Goal: Information Seeking & Learning: Learn about a topic

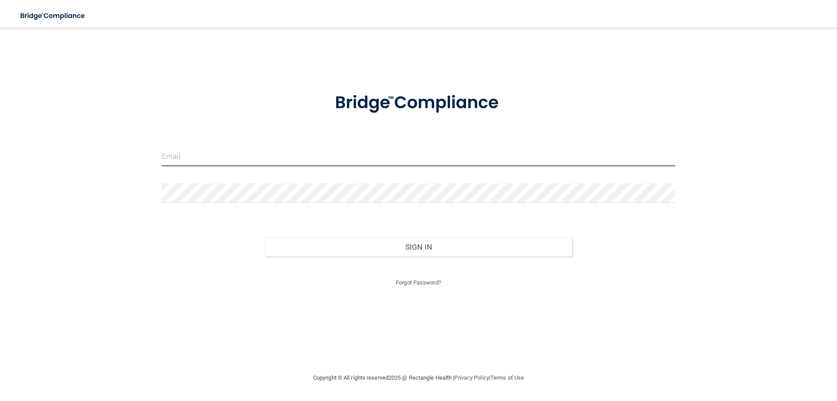
click at [216, 164] on input "email" at bounding box center [418, 156] width 513 height 20
type input "[EMAIL_ADDRESS][DOMAIN_NAME]"
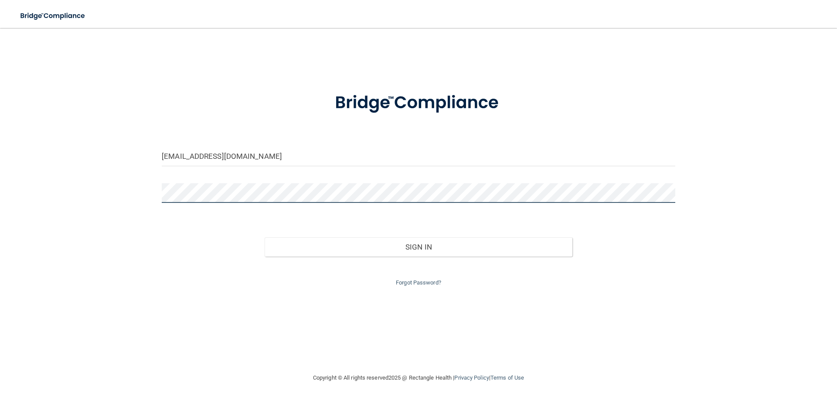
click at [265, 237] on button "Sign In" at bounding box center [419, 246] width 308 height 19
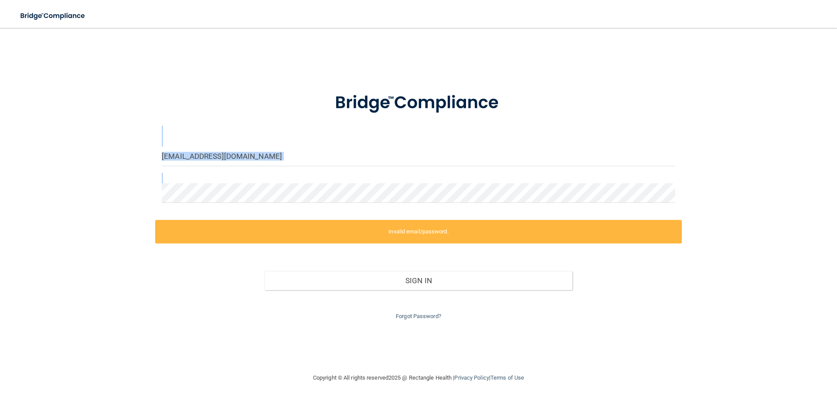
click at [0, 127] on main "[EMAIL_ADDRESS][DOMAIN_NAME] Invalid email/password. You don't have permission …" at bounding box center [418, 214] width 837 height 373
click at [149, 135] on div "[EMAIL_ADDRESS][DOMAIN_NAME] Invalid email/password. You don't have permission …" at bounding box center [418, 200] width 802 height 327
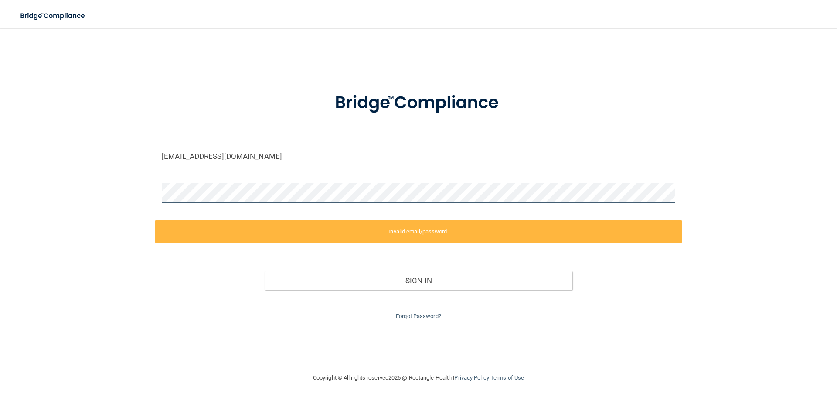
click at [62, 185] on div "[EMAIL_ADDRESS][DOMAIN_NAME] Invalid email/password. You don't have permission …" at bounding box center [418, 200] width 802 height 327
click at [479, 233] on label "Invalid email/password." at bounding box center [418, 232] width 527 height 24
click at [411, 315] on link "Forgot Password?" at bounding box center [418, 316] width 45 height 7
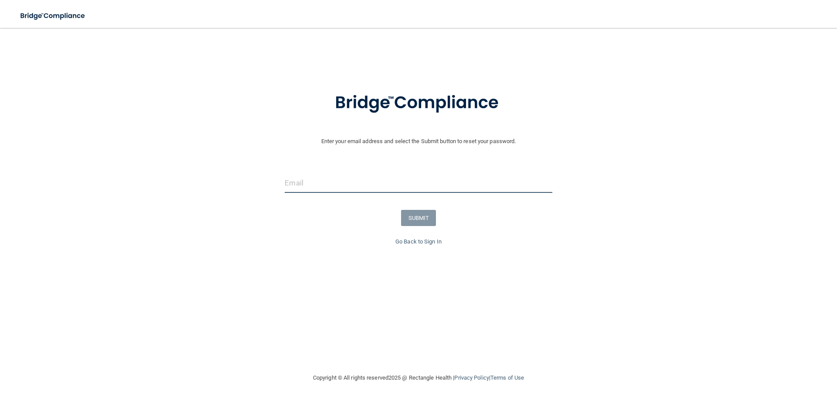
click at [384, 185] on input "email" at bounding box center [418, 183] width 267 height 20
type input "[EMAIL_ADDRESS][DOMAIN_NAME]"
click at [432, 222] on button "SUBMIT" at bounding box center [418, 218] width 35 height 16
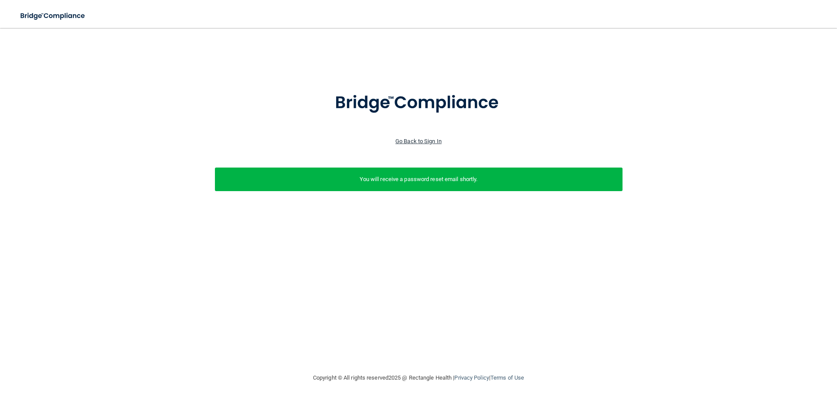
click at [422, 141] on link "Go Back to Sign In" at bounding box center [418, 141] width 46 height 7
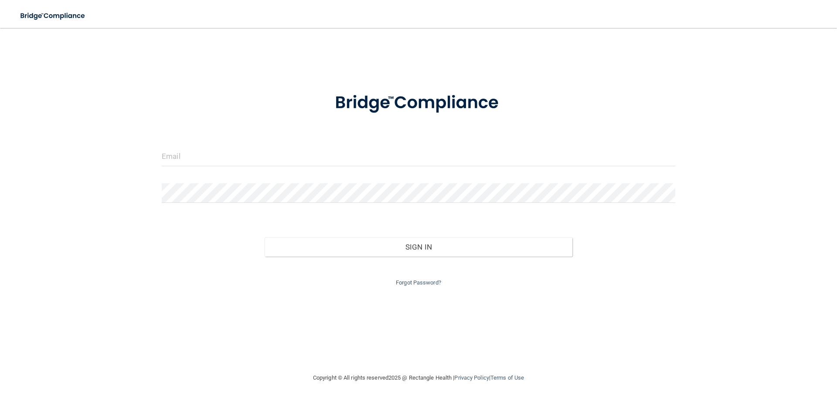
drag, startPoint x: 187, startPoint y: 145, endPoint x: 187, endPoint y: 153, distance: 8.7
click at [187, 146] on form "Invalid email/password. You don't have permission to access that page. Sign In …" at bounding box center [418, 183] width 513 height 207
click at [189, 157] on input "email" at bounding box center [418, 156] width 513 height 20
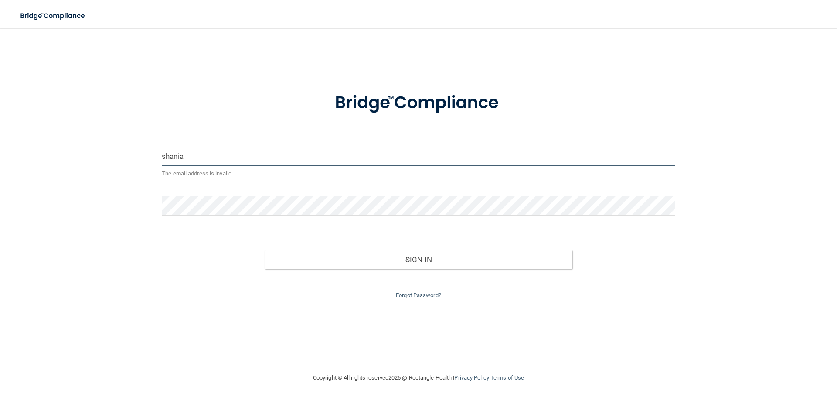
type input "[EMAIL_ADDRESS][DOMAIN_NAME]"
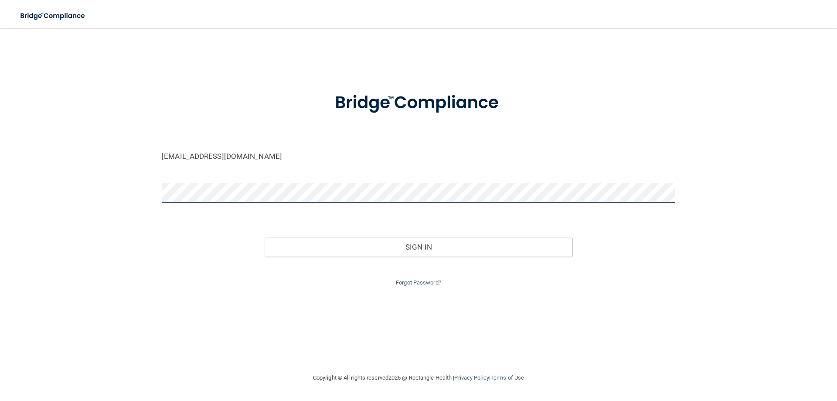
click at [265, 237] on button "Sign In" at bounding box center [419, 246] width 308 height 19
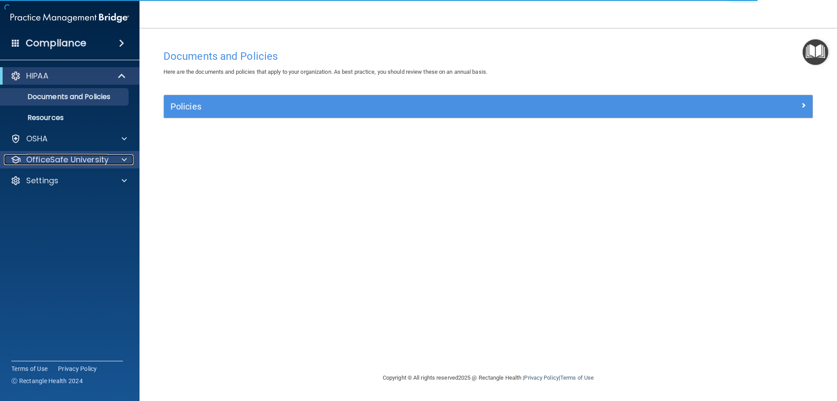
click at [127, 159] on div at bounding box center [123, 159] width 22 height 10
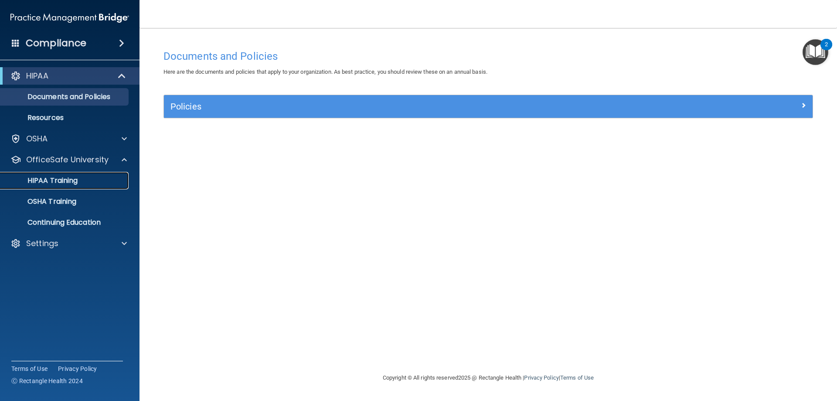
click at [64, 180] on p "HIPAA Training" at bounding box center [42, 180] width 72 height 9
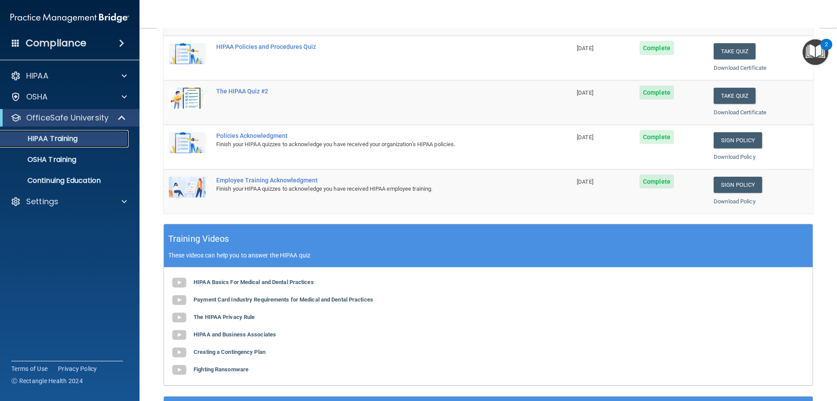
scroll to position [24, 0]
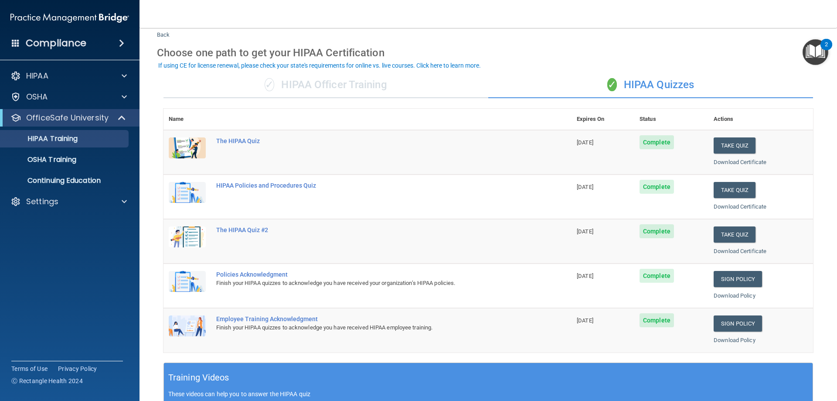
click at [818, 62] on img "Open Resource Center, 2 new notifications" at bounding box center [815, 52] width 26 height 26
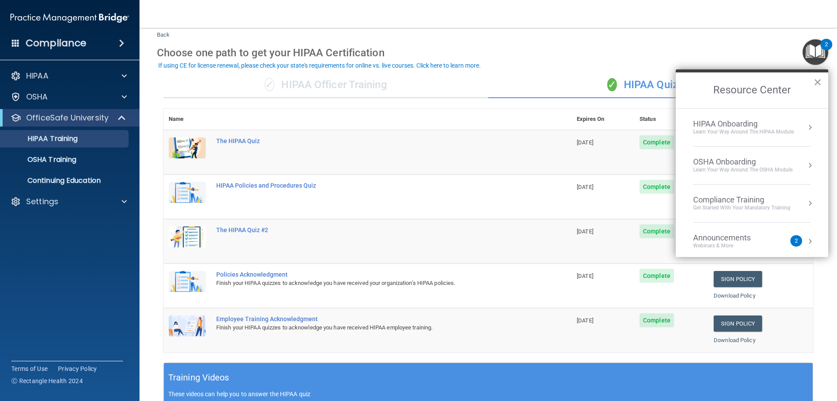
click at [818, 88] on button "×" at bounding box center [817, 82] width 8 height 14
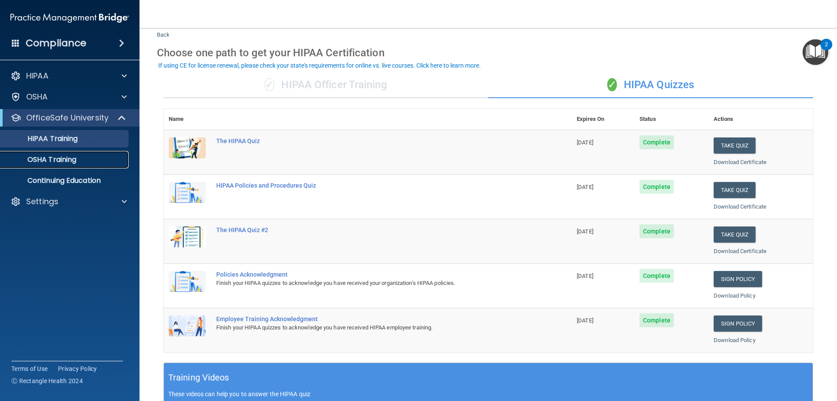
click at [80, 161] on div "OSHA Training" at bounding box center [65, 159] width 119 height 9
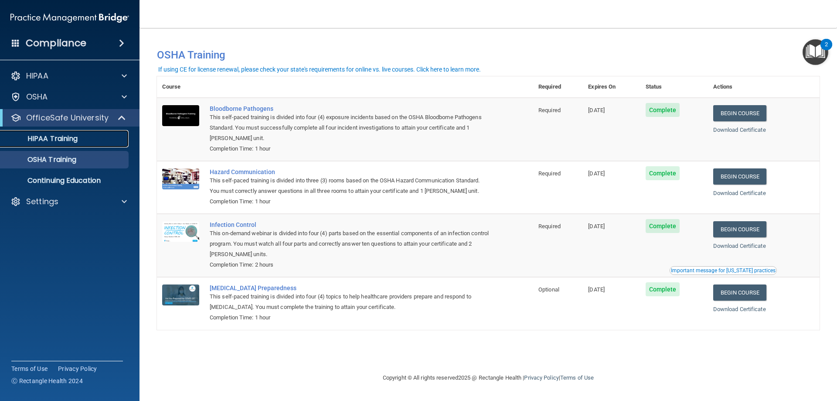
click at [48, 134] on p "HIPAA Training" at bounding box center [42, 138] width 72 height 9
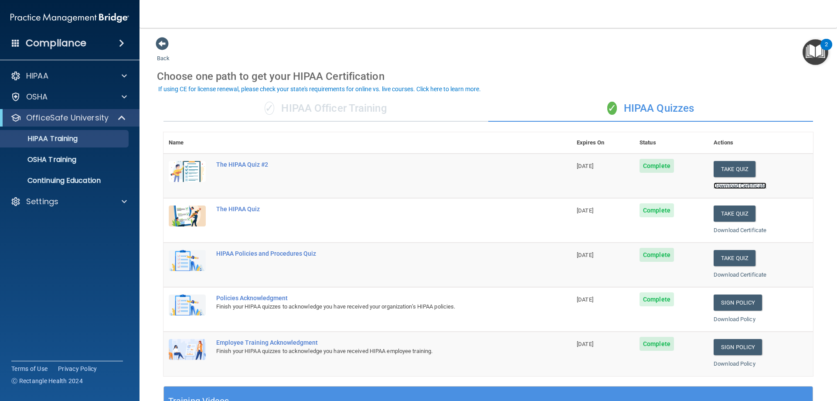
click at [747, 185] on link "Download Certificate" at bounding box center [739, 185] width 53 height 7
click at [740, 227] on link "Download Certificate" at bounding box center [739, 230] width 53 height 7
click at [734, 273] on link "Download Certificate" at bounding box center [739, 274] width 53 height 7
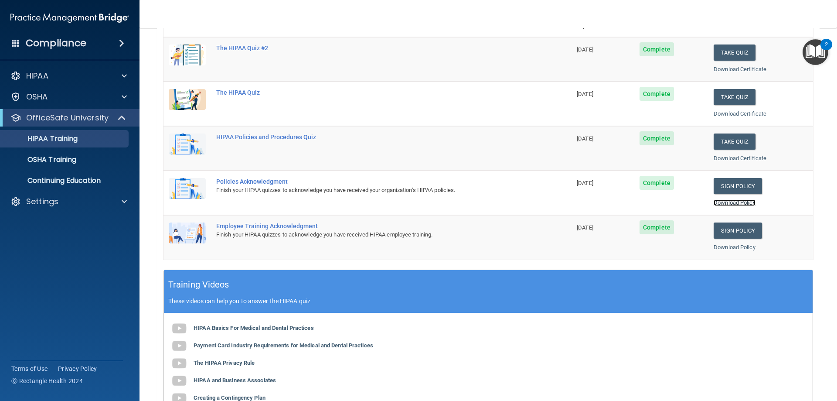
click at [730, 201] on link "Download Policy" at bounding box center [734, 202] width 42 height 7
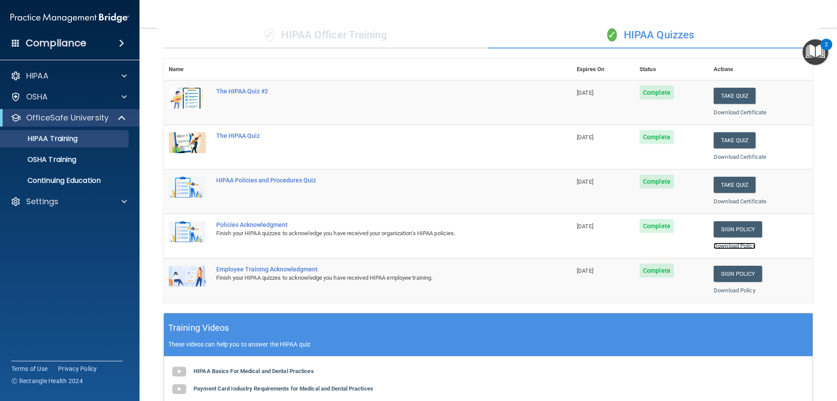
scroll to position [0, 0]
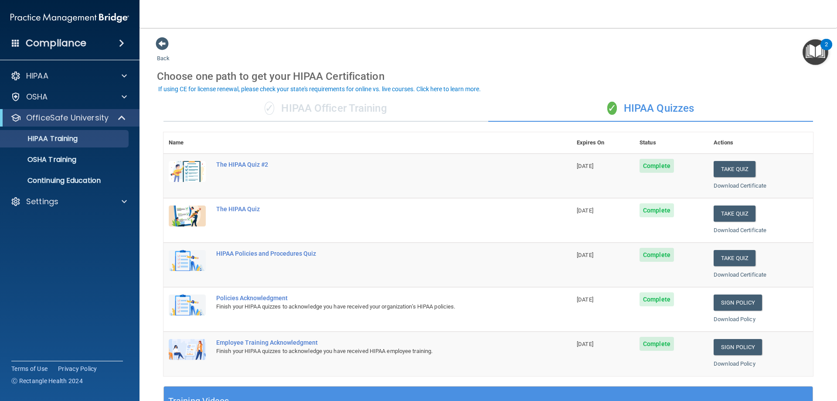
click at [359, 105] on div "✓ HIPAA Officer Training" at bounding box center [325, 108] width 325 height 26
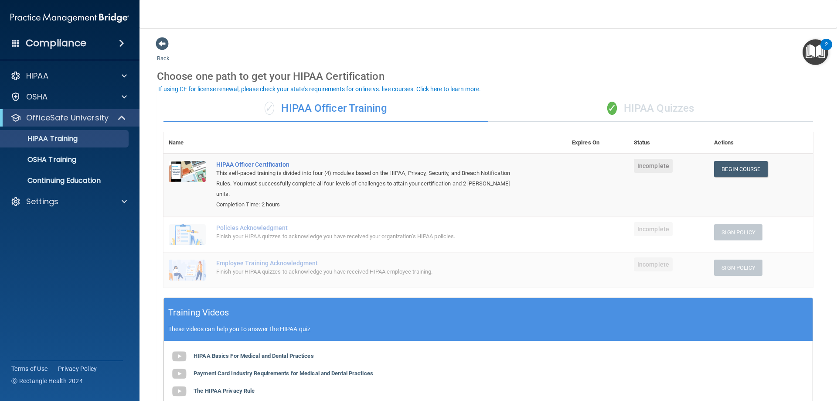
click at [657, 102] on div "✓ HIPAA Quizzes" at bounding box center [650, 108] width 325 height 26
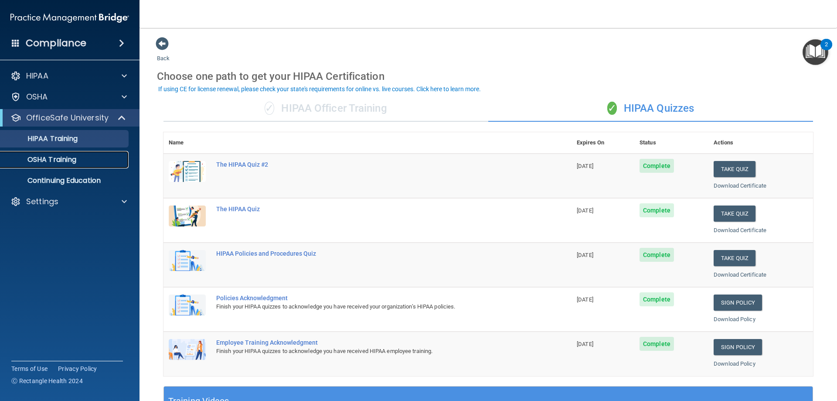
click at [58, 158] on p "OSHA Training" at bounding box center [41, 159] width 71 height 9
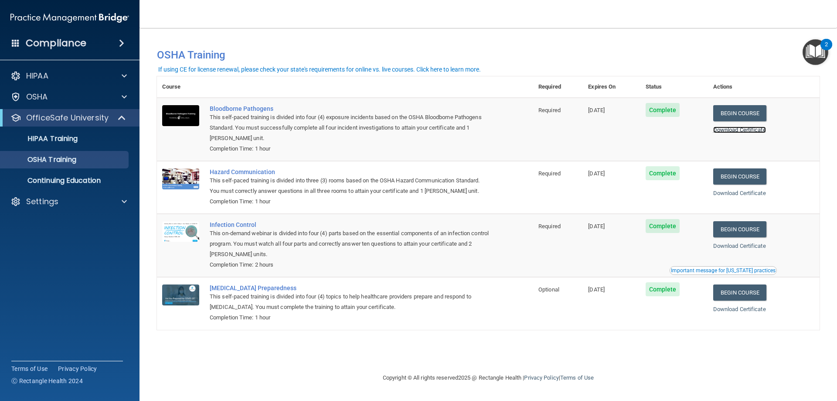
click at [766, 132] on link "Download Certificate" at bounding box center [739, 129] width 53 height 7
click at [58, 181] on p "Continuing Education" at bounding box center [65, 180] width 119 height 9
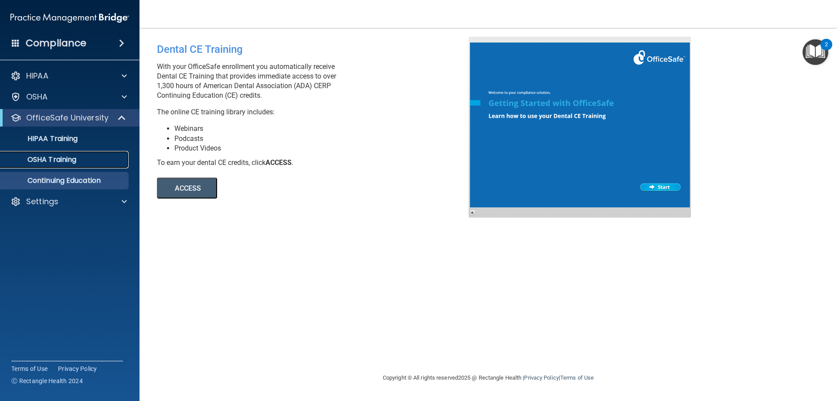
click at [66, 162] on p "OSHA Training" at bounding box center [41, 159] width 71 height 9
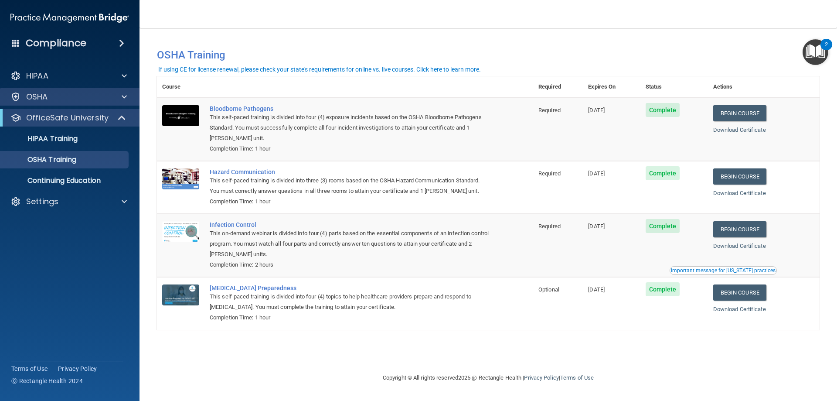
click at [122, 104] on div "OSHA" at bounding box center [70, 96] width 140 height 17
click at [122, 98] on span at bounding box center [124, 97] width 5 height 10
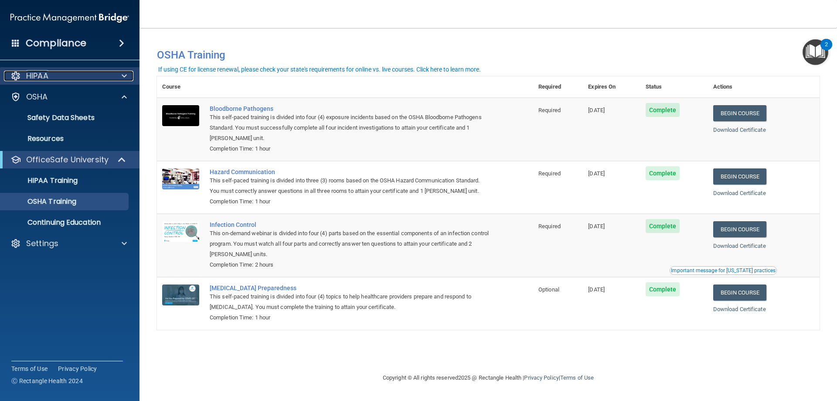
click at [129, 75] on div at bounding box center [123, 76] width 22 height 10
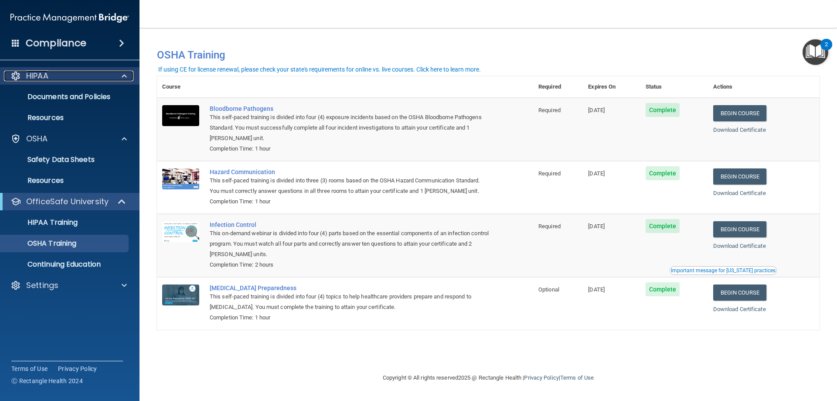
click at [129, 75] on div at bounding box center [123, 76] width 22 height 10
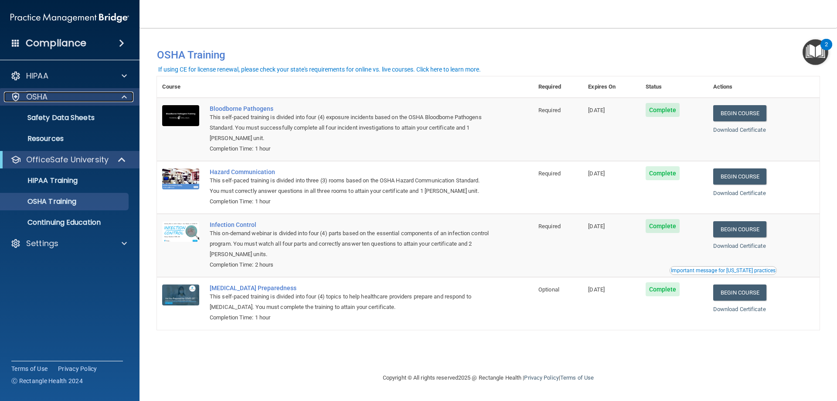
click at [124, 96] on span at bounding box center [124, 97] width 5 height 10
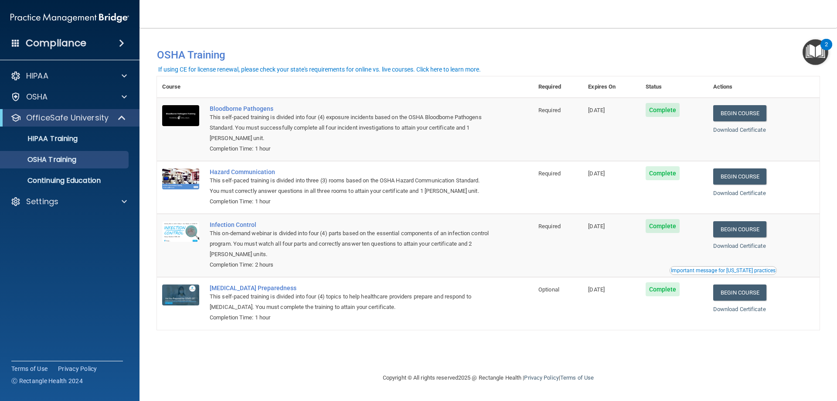
click at [122, 44] on span at bounding box center [121, 43] width 5 height 10
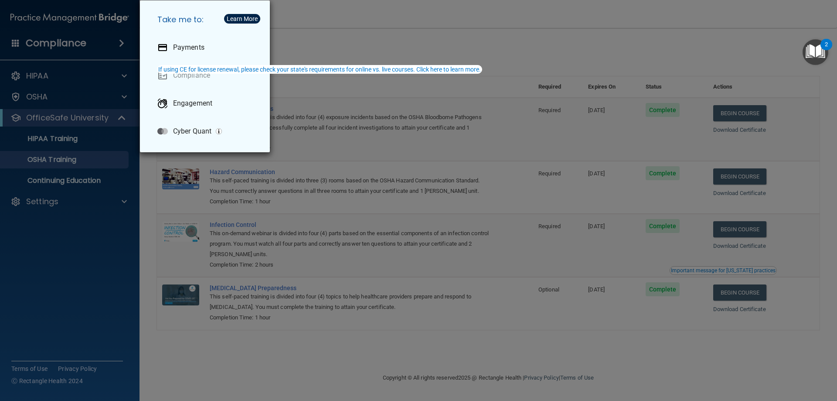
click at [182, 184] on div "Take me to: Payments Compliance Engagement Cyber Quant" at bounding box center [418, 200] width 837 height 401
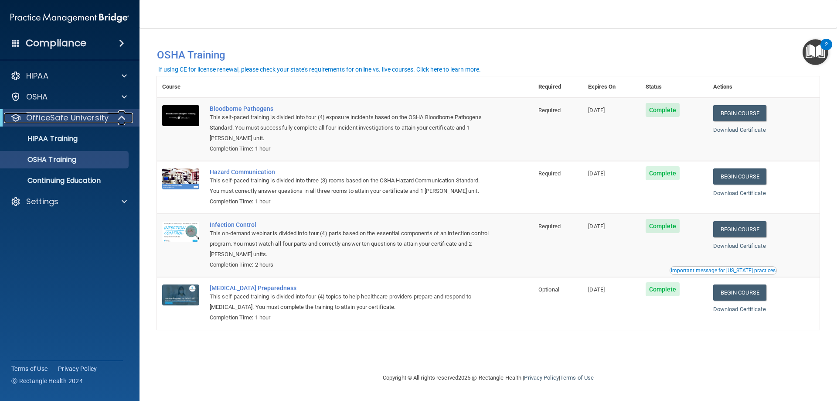
click at [123, 114] on span at bounding box center [122, 117] width 7 height 10
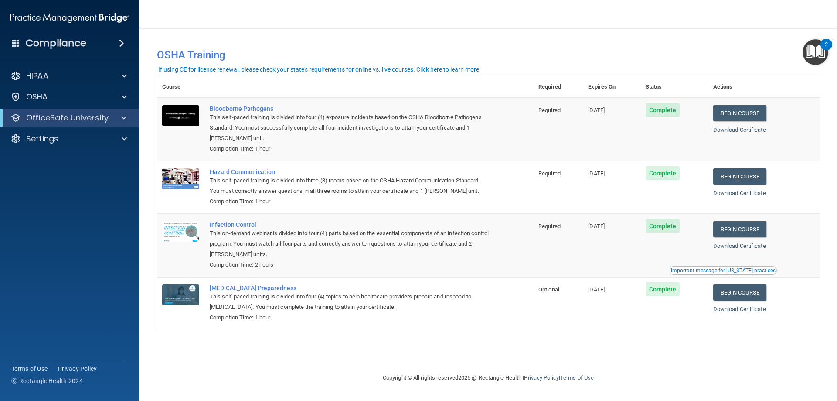
click at [815, 55] on img "Open Resource Center, 2 new notifications" at bounding box center [815, 52] width 26 height 26
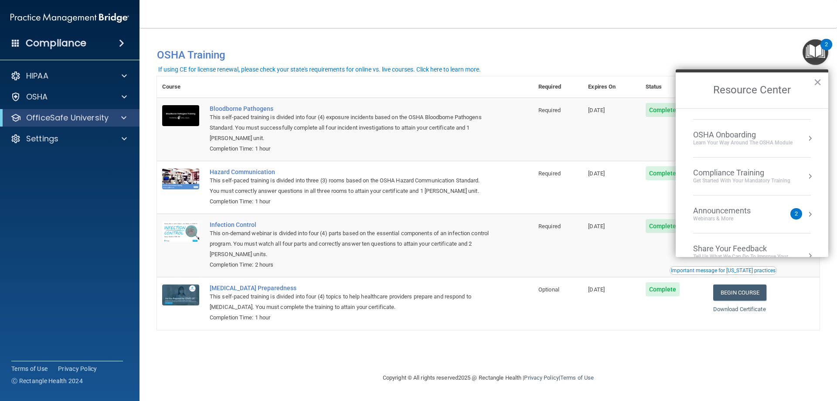
scroll to position [49, 0]
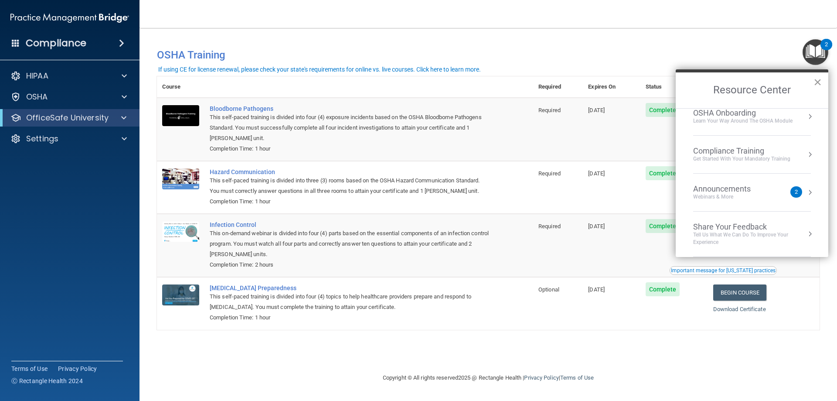
click at [821, 79] on button "×" at bounding box center [817, 82] width 8 height 14
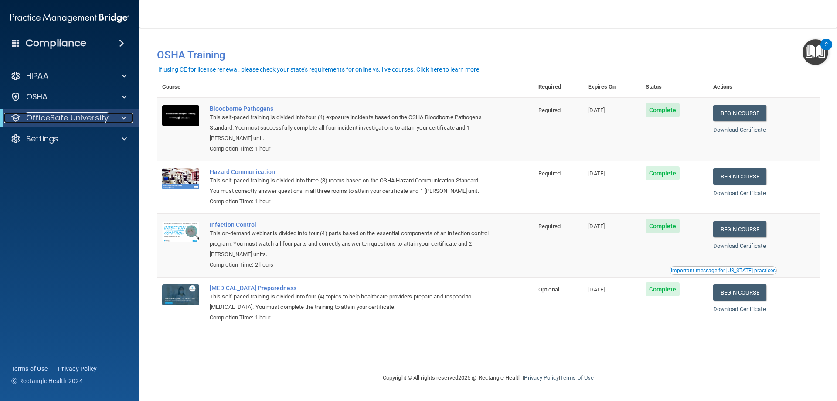
click at [51, 120] on p "OfficeSafe University" at bounding box center [67, 117] width 82 height 10
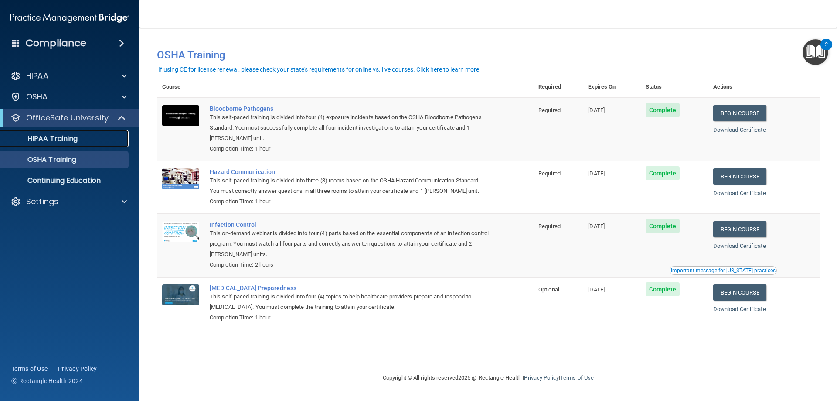
click at [60, 136] on p "HIPAA Training" at bounding box center [42, 138] width 72 height 9
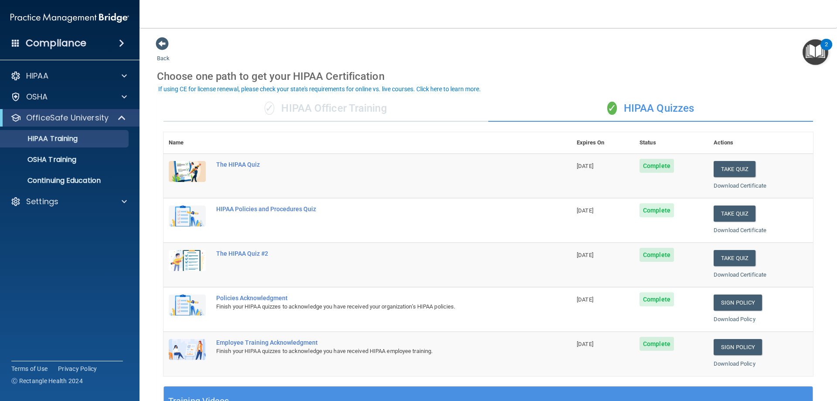
click at [171, 42] on div "Back Choose one path to get your HIPAA Certification ✓ HIPAA Officer Training ✓…" at bounding box center [488, 329] width 663 height 585
click at [162, 44] on span at bounding box center [162, 43] width 13 height 13
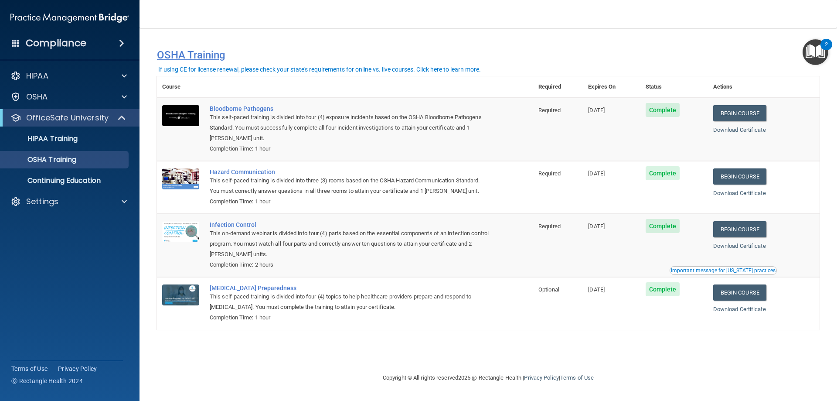
drag, startPoint x: 455, startPoint y: 34, endPoint x: 215, endPoint y: 57, distance: 241.7
click at [215, 57] on h4 "OSHA Training" at bounding box center [488, 55] width 663 height 12
click at [678, 109] on span "Complete" at bounding box center [663, 110] width 34 height 14
click at [95, 196] on div "Settings" at bounding box center [70, 201] width 140 height 17
click at [124, 121] on span at bounding box center [122, 117] width 7 height 10
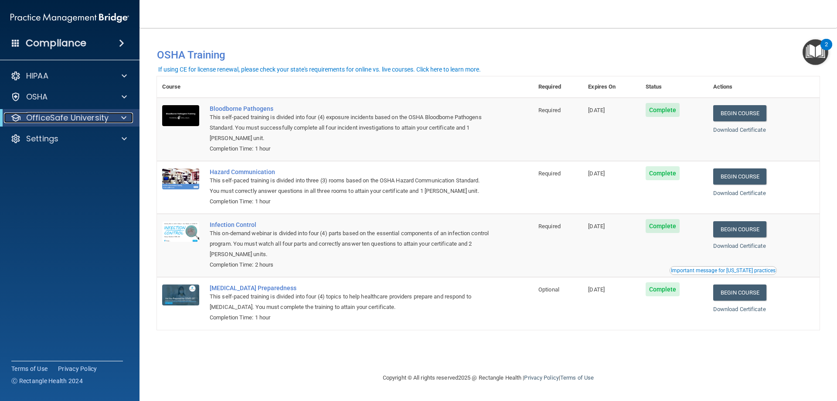
click at [86, 114] on p "OfficeSafe University" at bounding box center [67, 117] width 82 height 10
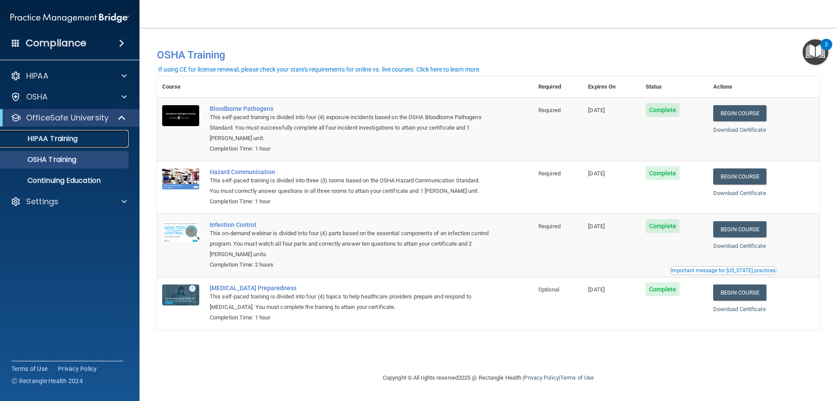
click at [47, 136] on p "HIPAA Training" at bounding box center [42, 138] width 72 height 9
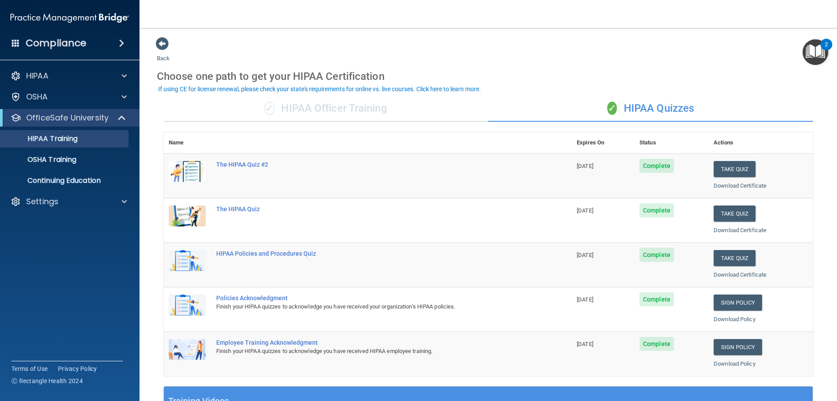
click at [656, 170] on span "Complete" at bounding box center [656, 166] width 34 height 14
click at [728, 139] on th "Actions" at bounding box center [760, 142] width 105 height 21
click at [723, 141] on th "Actions" at bounding box center [760, 142] width 105 height 21
click at [79, 165] on link "OSHA Training" at bounding box center [59, 159] width 137 height 17
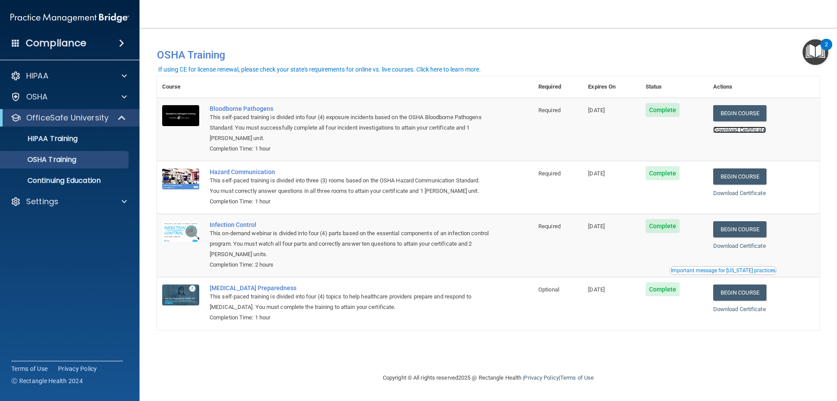
click at [743, 131] on link "Download Certificate" at bounding box center [739, 129] width 53 height 7
click at [741, 194] on link "Download Certificate" at bounding box center [739, 193] width 53 height 7
click at [754, 246] on link "Download Certificate" at bounding box center [739, 245] width 53 height 7
click at [737, 309] on link "Download Certificate" at bounding box center [739, 309] width 53 height 7
click at [259, 71] on div "If using CE for license renewal, please check your state's requirements for onl…" at bounding box center [319, 69] width 323 height 6
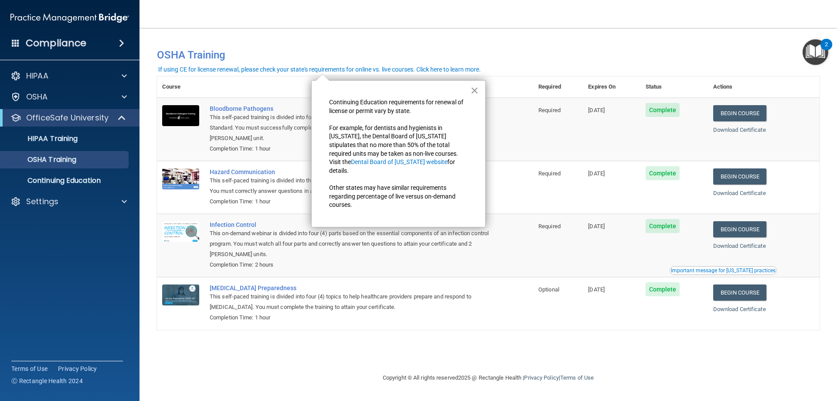
click at [476, 85] on button "×" at bounding box center [474, 90] width 8 height 14
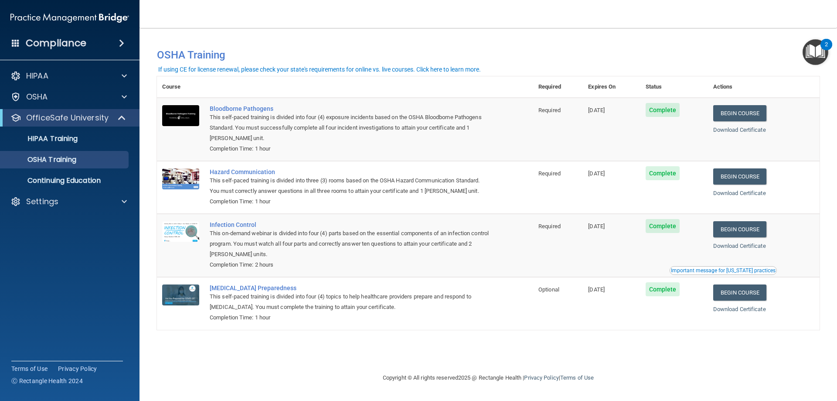
drag, startPoint x: 109, startPoint y: 15, endPoint x: 302, endPoint y: 34, distance: 194.9
drag, startPoint x: 302, startPoint y: 34, endPoint x: 670, endPoint y: 76, distance: 370.3
drag, startPoint x: 670, startPoint y: 76, endPoint x: 815, endPoint y: 53, distance: 147.0
click at [816, 53] on img "Open Resource Center, 2 new notifications" at bounding box center [815, 52] width 26 height 26
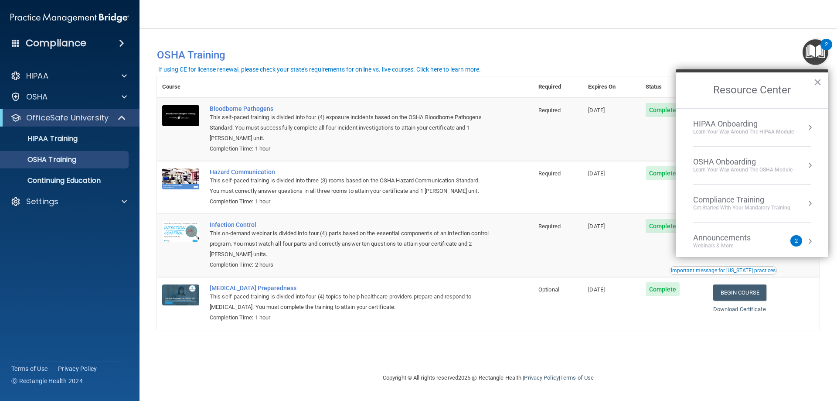
click at [747, 206] on div "Get Started with your mandatory training" at bounding box center [741, 207] width 97 height 7
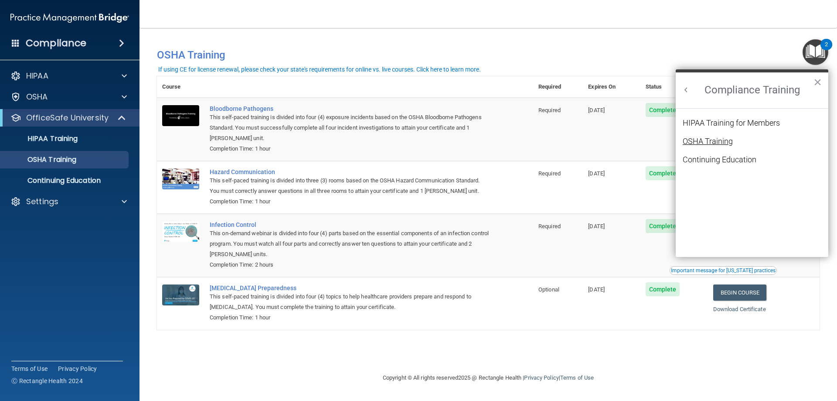
click at [712, 141] on div "OSHA Training" at bounding box center [708, 141] width 50 height 8
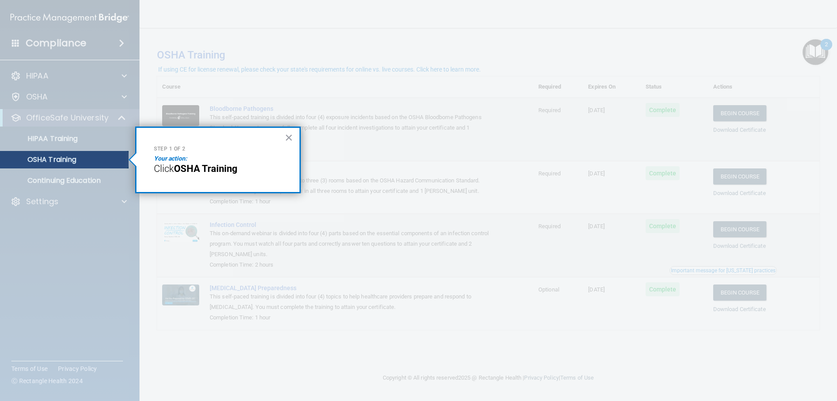
click at [217, 173] on strong "OSHA Training" at bounding box center [206, 168] width 64 height 11
click at [171, 158] on em "Your action:" at bounding box center [170, 158] width 33 height 7
click at [170, 165] on span "Click" at bounding box center [164, 168] width 20 height 11
click at [46, 156] on p "OSHA Training" at bounding box center [41, 159] width 71 height 9
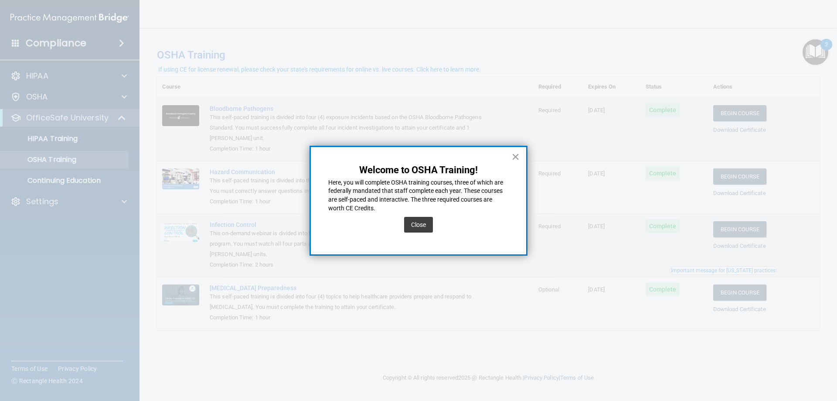
click at [418, 234] on div "Close" at bounding box center [418, 224] width 29 height 24
click at [424, 228] on button "Close" at bounding box center [418, 225] width 29 height 16
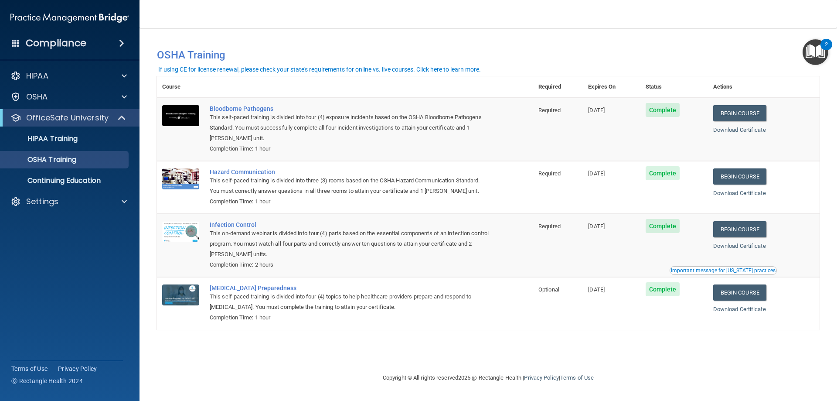
click at [825, 50] on div "2" at bounding box center [826, 49] width 3 height 11
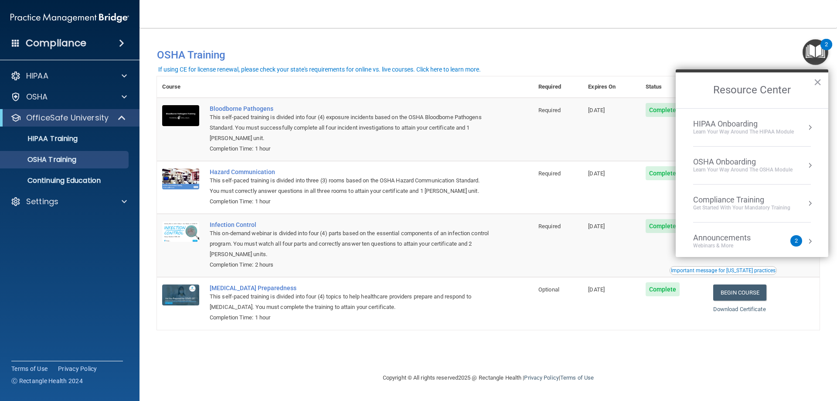
scroll to position [49, 0]
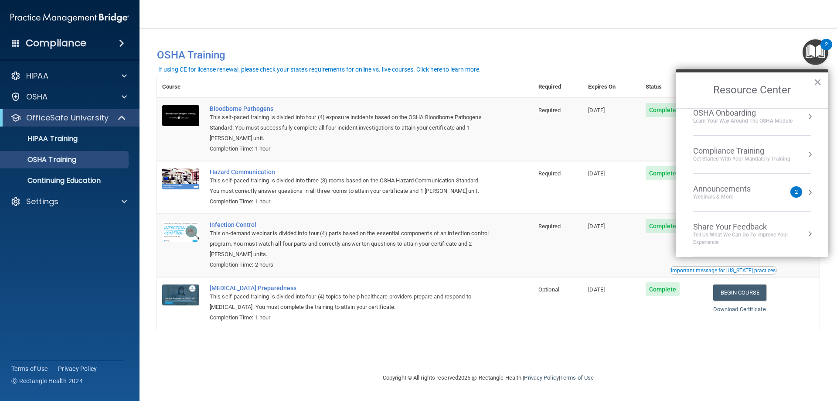
click at [736, 190] on div "Announcements" at bounding box center [730, 189] width 75 height 10
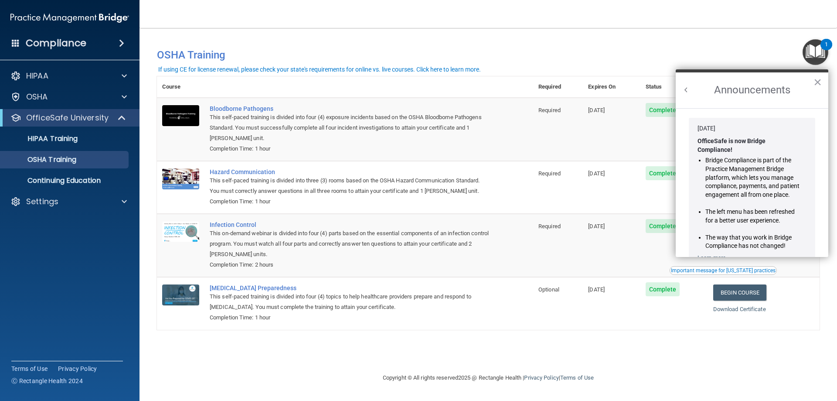
scroll to position [153, 0]
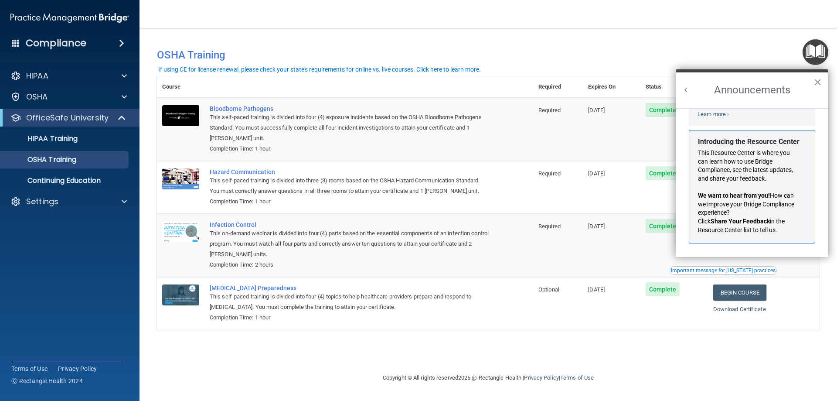
click at [685, 88] on button "Back to Resource Center Home" at bounding box center [686, 89] width 9 height 9
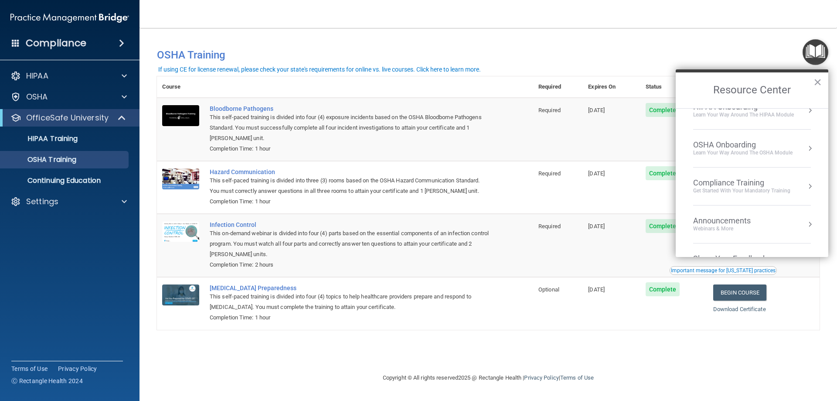
scroll to position [0, 0]
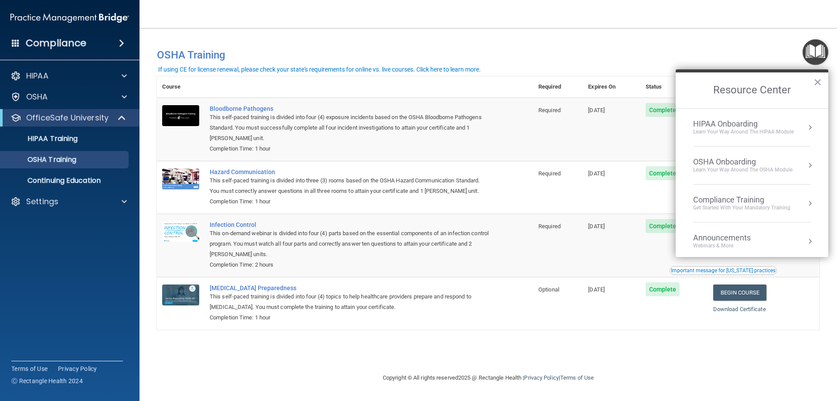
click at [726, 167] on div "Learn your way around the OSHA module" at bounding box center [742, 169] width 99 height 7
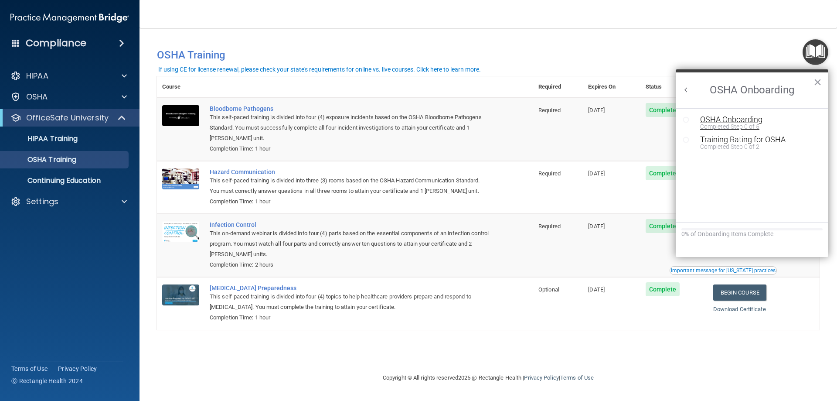
click at [711, 119] on div "OSHA Onboarding" at bounding box center [758, 120] width 117 height 8
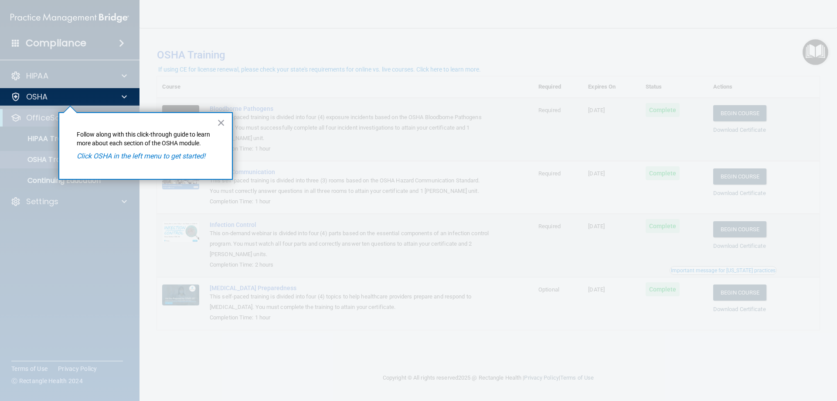
click at [163, 147] on p "Follow along with this click-through guide to learn more about each section of …" at bounding box center [146, 138] width 138 height 17
click at [171, 139] on p "Follow along with this click-through guide to learn more about each section of …" at bounding box center [146, 138] width 138 height 17
click at [187, 156] on em "Click OSHA in the left menu to get started!" at bounding box center [141, 156] width 129 height 8
click at [40, 96] on p "OSHA" at bounding box center [37, 97] width 22 height 10
click at [218, 122] on button "×" at bounding box center [221, 123] width 8 height 14
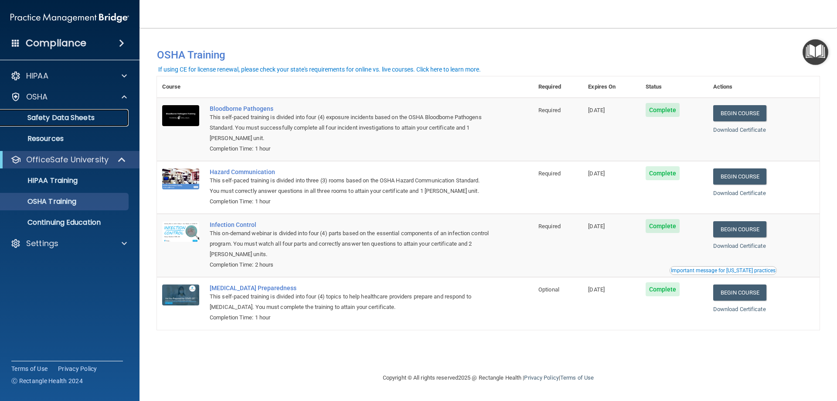
click at [67, 116] on p "Safety Data Sheets" at bounding box center [65, 117] width 119 height 9
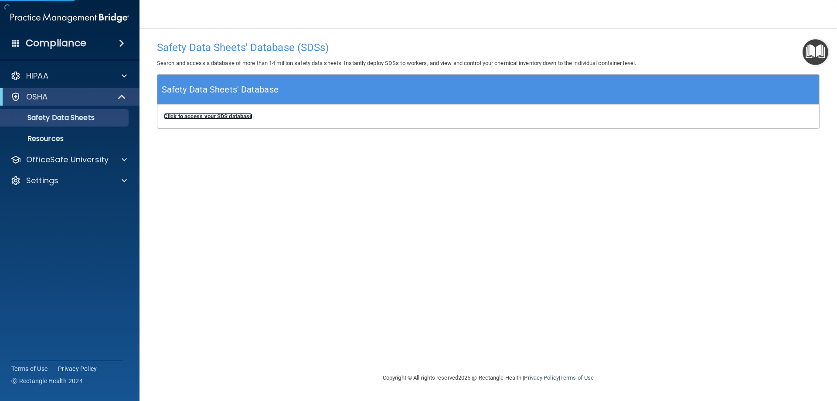
click at [225, 116] on b "Click to access your SDS database" at bounding box center [208, 116] width 88 height 7
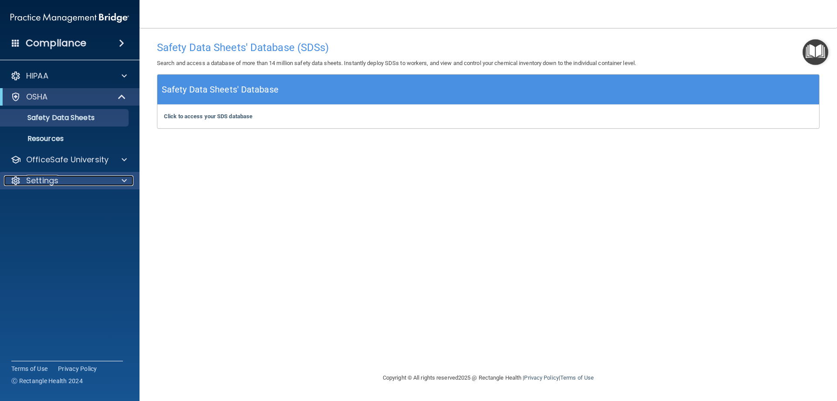
click at [50, 176] on p "Settings" at bounding box center [42, 180] width 32 height 10
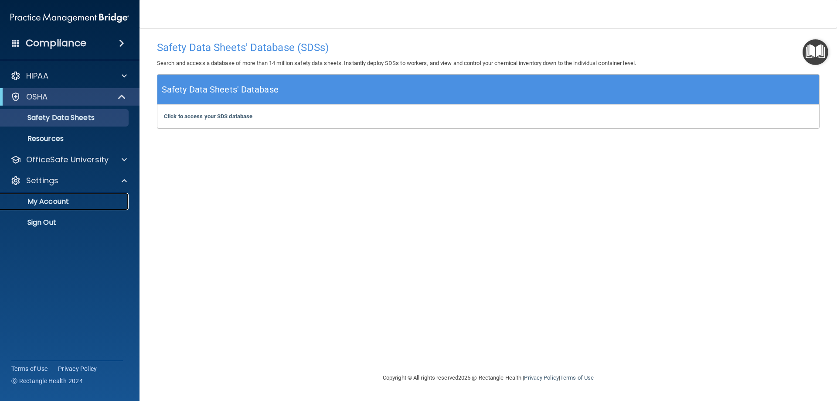
click at [61, 207] on link "My Account" at bounding box center [59, 201] width 137 height 17
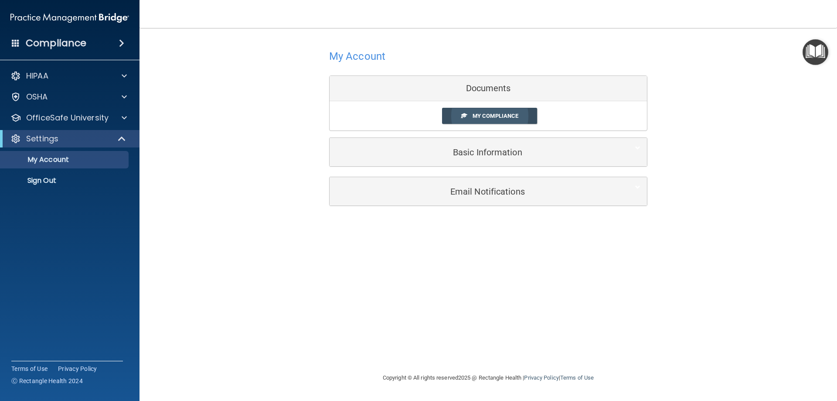
click at [494, 116] on span "My Compliance" at bounding box center [495, 115] width 46 height 7
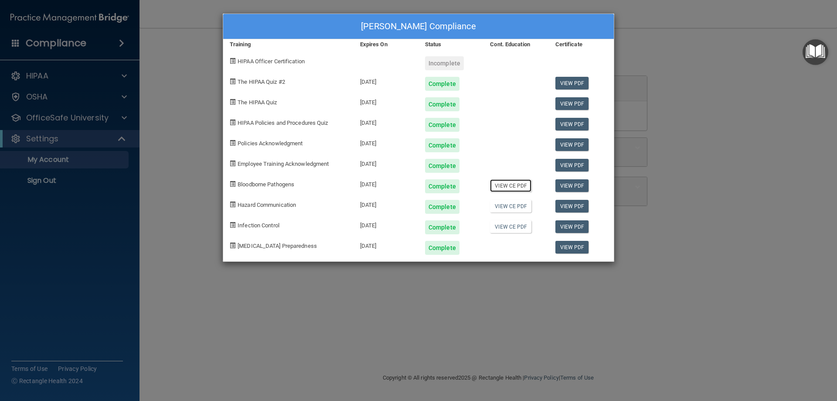
click at [520, 186] on link "View CE PDF" at bounding box center [510, 185] width 41 height 13
click at [505, 207] on link "View CE PDF" at bounding box center [510, 206] width 41 height 13
click at [500, 225] on link "View CE PDF" at bounding box center [510, 226] width 41 height 13
click at [569, 87] on link "View PDF" at bounding box center [572, 83] width 34 height 13
click at [664, 183] on div "[PERSON_NAME] Compliance Training Expires On Status Cont. Education Certificate…" at bounding box center [418, 200] width 837 height 401
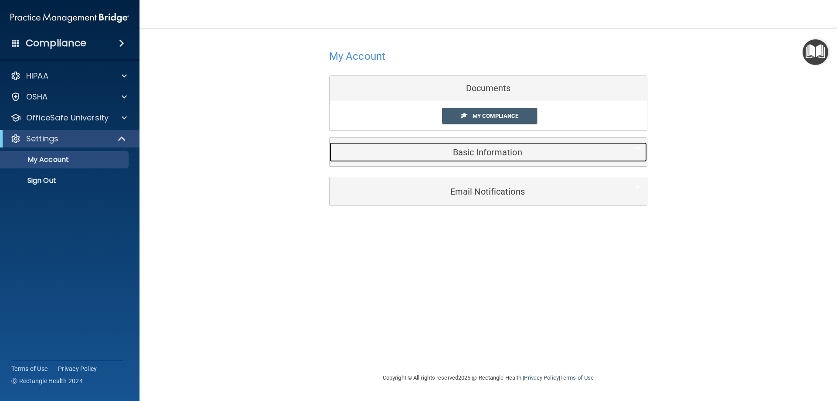
click at [507, 149] on h5 "Basic Information" at bounding box center [475, 152] width 278 height 10
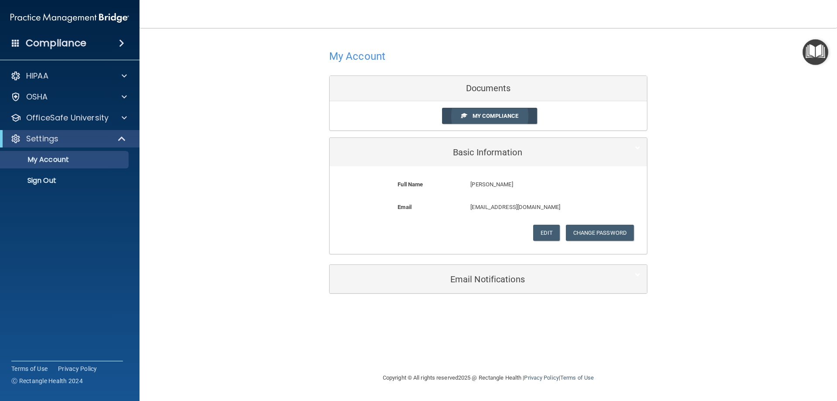
click at [510, 116] on span "My Compliance" at bounding box center [495, 115] width 46 height 7
